Goal: Task Accomplishment & Management: Manage account settings

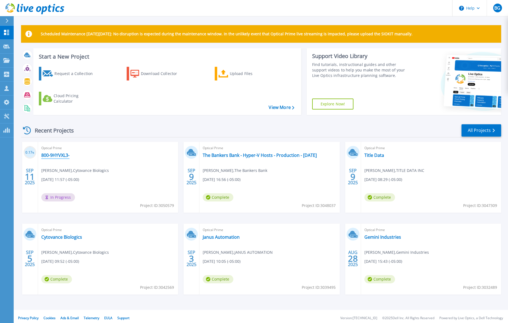
click at [63, 157] on link "800-9HYVXL3-" at bounding box center [55, 154] width 28 height 5
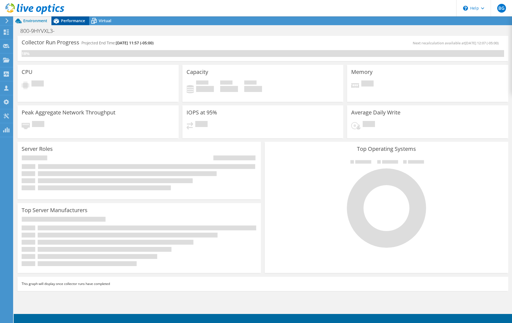
click at [70, 21] on span "Performance" at bounding box center [73, 20] width 24 height 5
click at [71, 21] on span "Performance" at bounding box center [73, 20] width 24 height 5
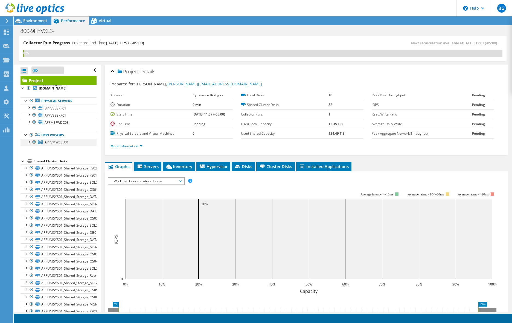
click at [30, 142] on div at bounding box center [28, 141] width 5 height 5
click at [28, 142] on div at bounding box center [28, 141] width 5 height 5
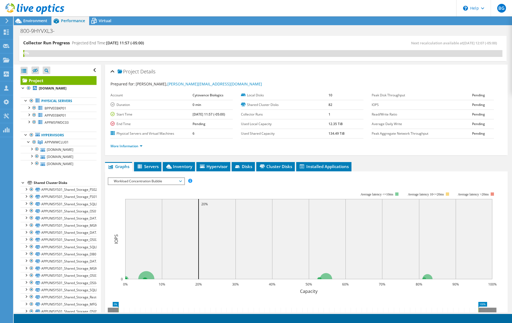
click at [301, 31] on div "800-9HYVXL3- Print" at bounding box center [263, 31] width 498 height 10
drag, startPoint x: 60, startPoint y: 31, endPoint x: 35, endPoint y: 31, distance: 24.6
click at [35, 31] on h1 "800-9HYVXL3-" at bounding box center [40, 31] width 45 height 6
click at [85, 30] on link at bounding box center [86, 30] width 8 height 7
